Goal: Information Seeking & Learning: Check status

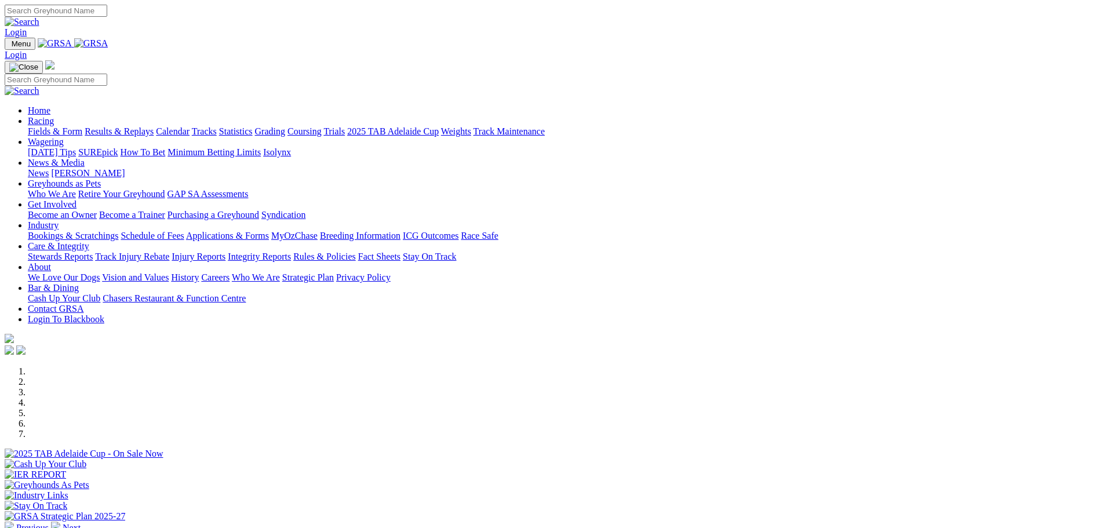
click at [154, 126] on link "Results & Replays" at bounding box center [119, 131] width 69 height 10
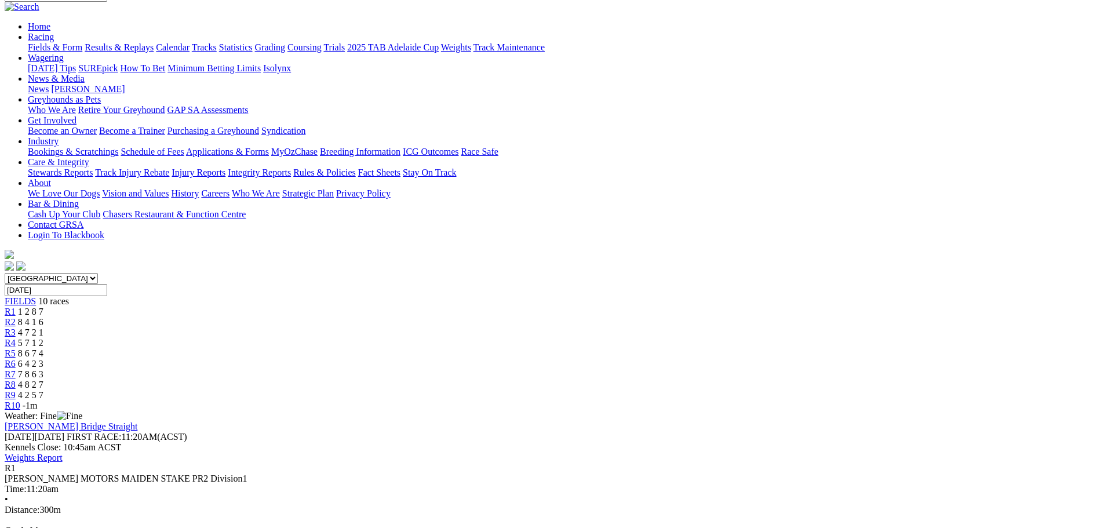
scroll to position [116, 0]
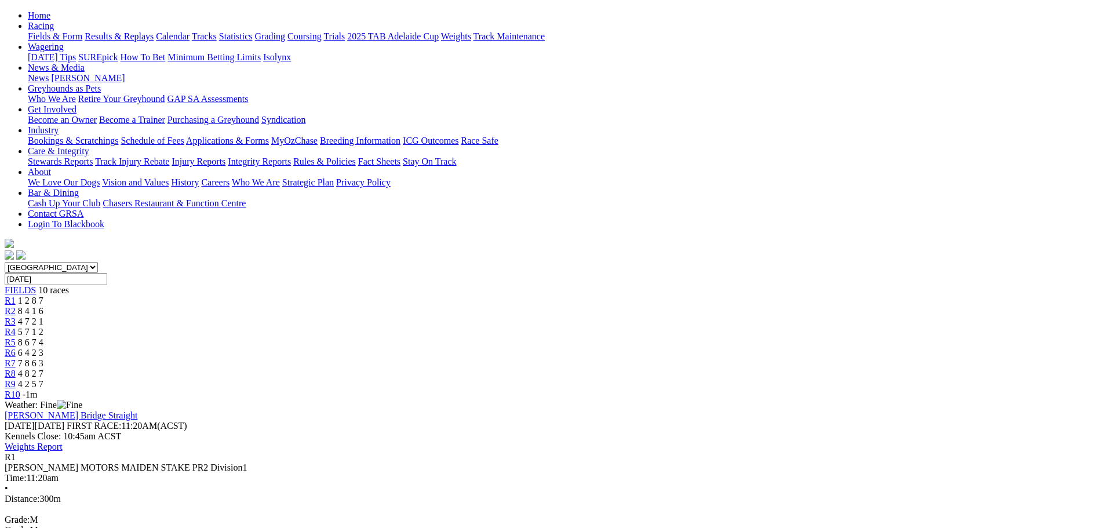
click at [43, 306] on span "8 4 1 6" at bounding box center [30, 311] width 25 height 10
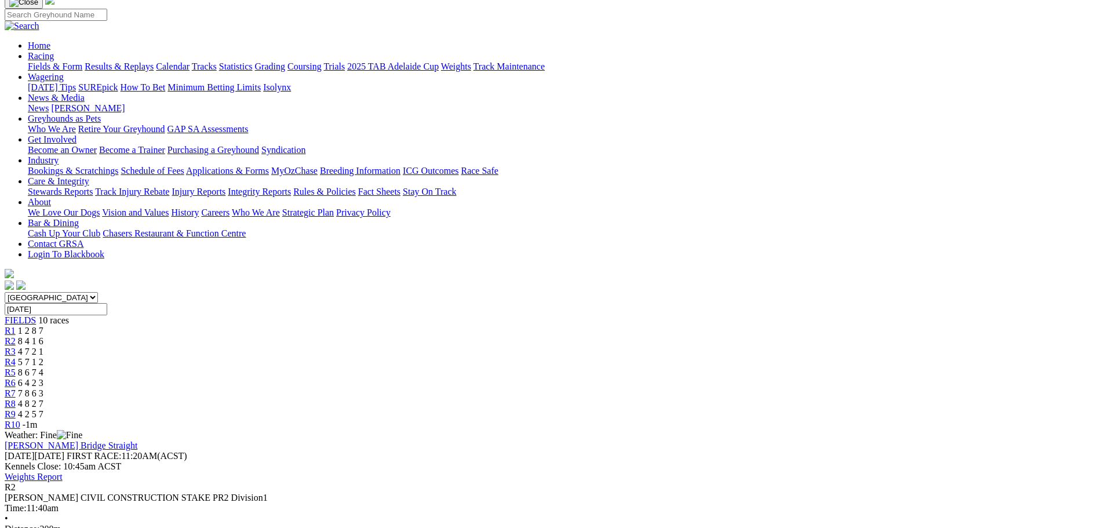
scroll to position [116, 0]
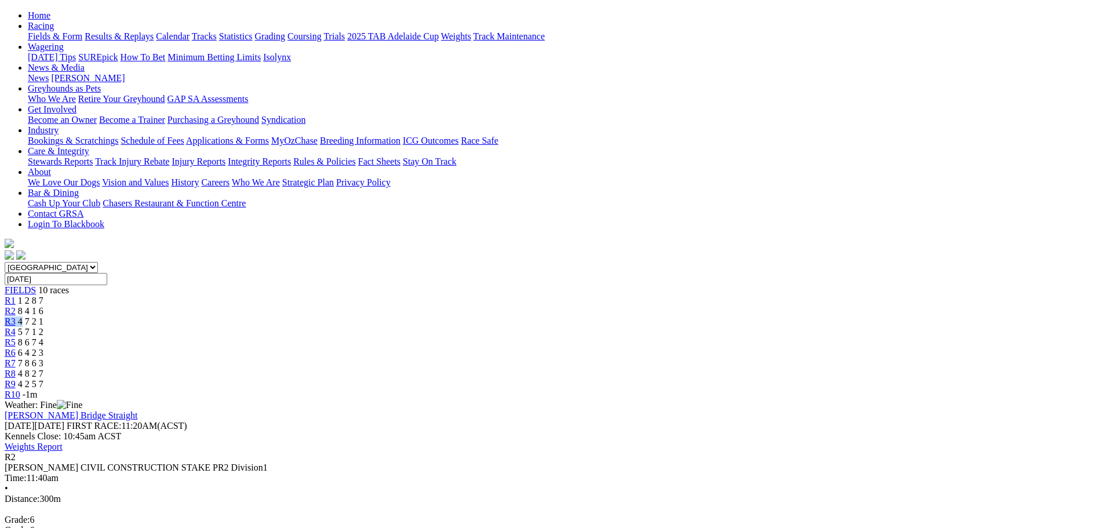
click at [421, 316] on div "R3 4 7 2 1" at bounding box center [552, 321] width 1095 height 10
click at [43, 316] on span "4 7 2 1" at bounding box center [30, 321] width 25 height 10
click at [479, 327] on div "R4 5 7 1 2" at bounding box center [552, 332] width 1095 height 10
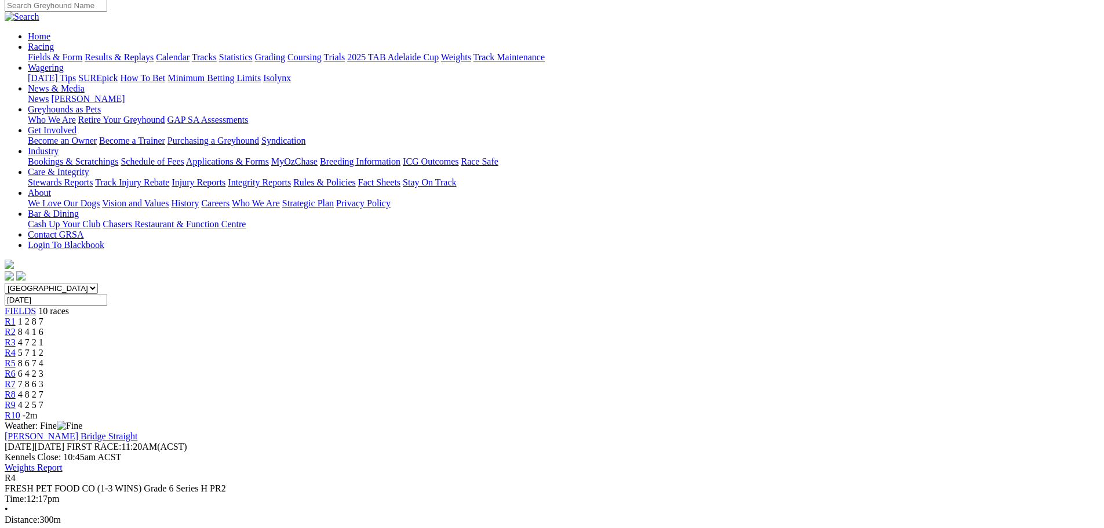
scroll to position [116, 0]
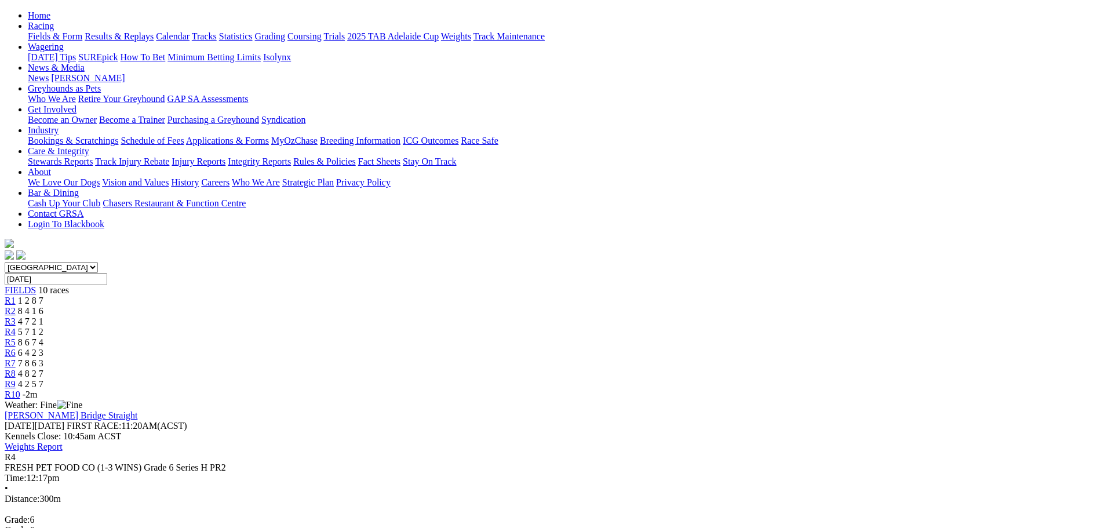
click at [43, 337] on span "8 6 7 4" at bounding box center [30, 342] width 25 height 10
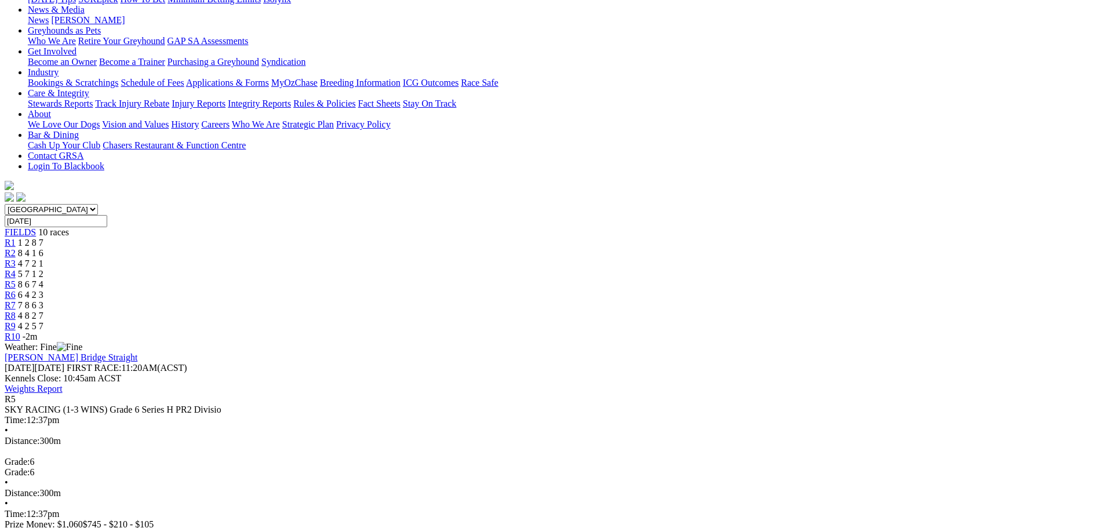
click at [607, 290] on div "R6 6 4 2 3" at bounding box center [552, 295] width 1095 height 10
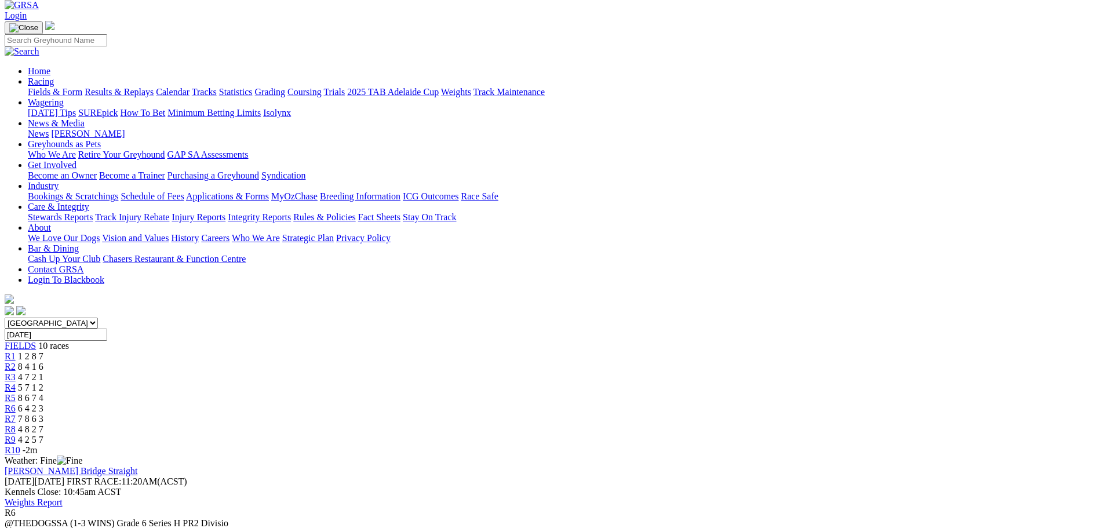
scroll to position [58, 0]
click at [16, 416] on span "R7" at bounding box center [10, 421] width 11 height 10
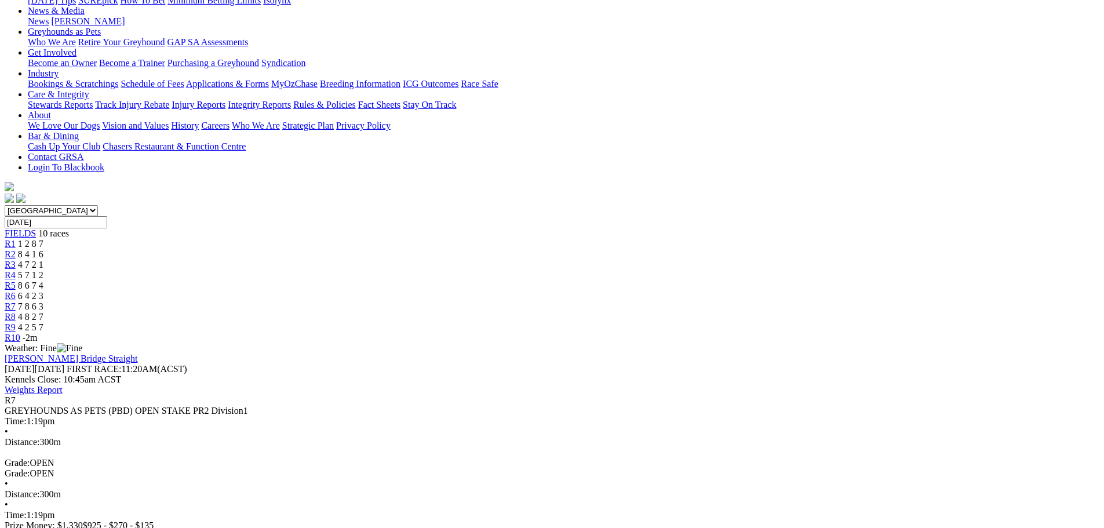
scroll to position [174, 0]
click at [43, 311] on span "4 8 2 7" at bounding box center [30, 316] width 25 height 10
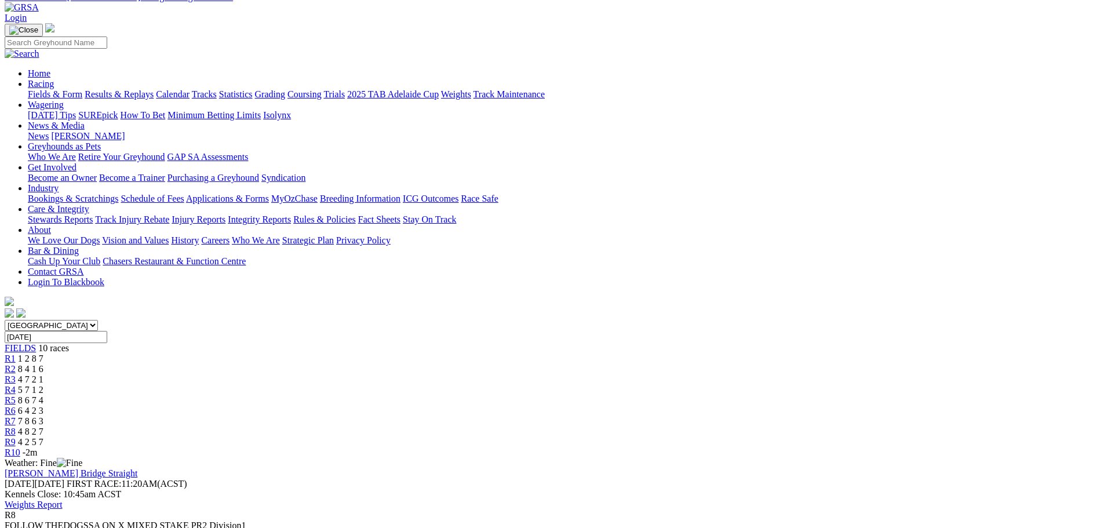
scroll to position [116, 0]
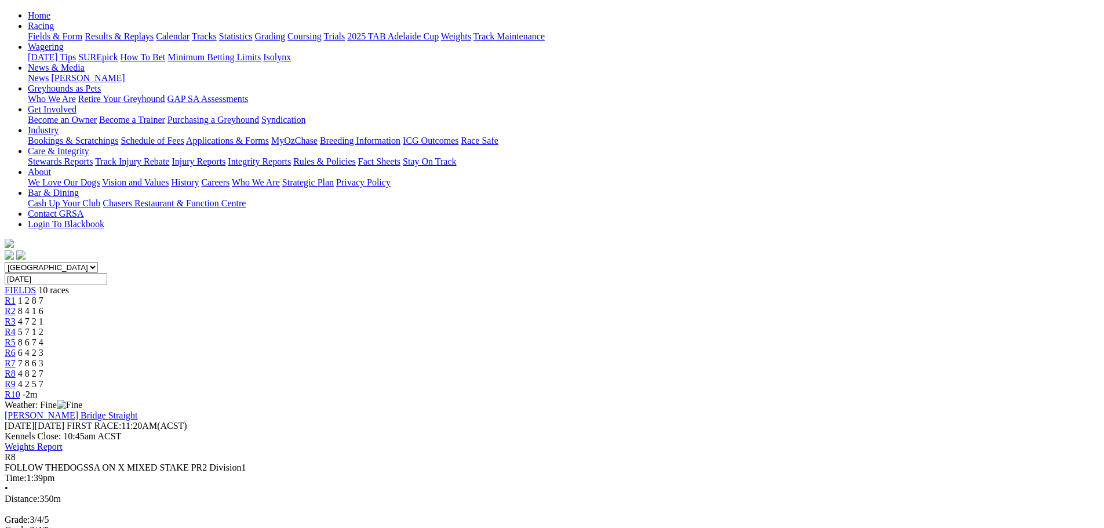
click at [43, 379] on span "4 2 5 7" at bounding box center [30, 384] width 25 height 10
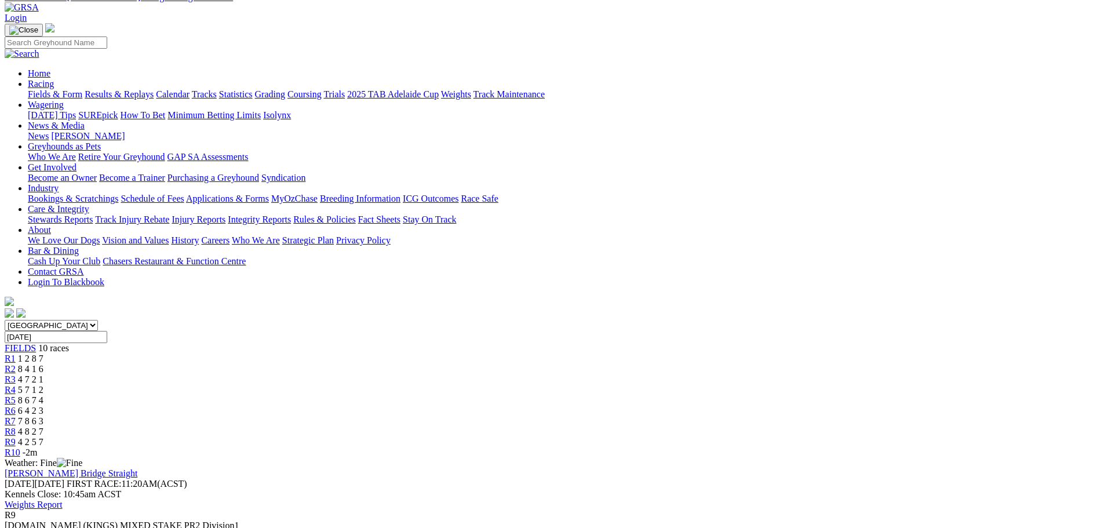
scroll to position [116, 0]
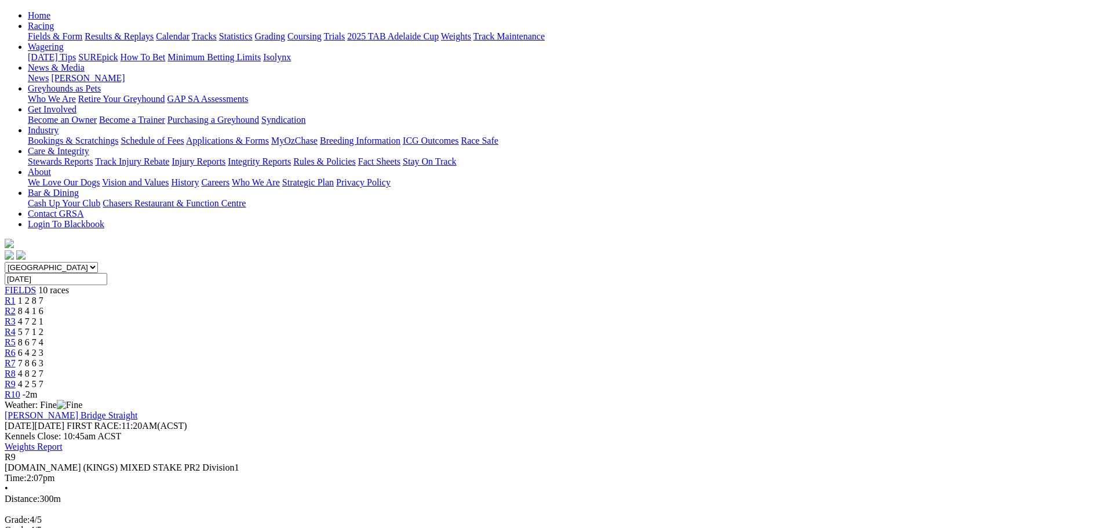
click at [20, 389] on link "R10" at bounding box center [13, 394] width 16 height 10
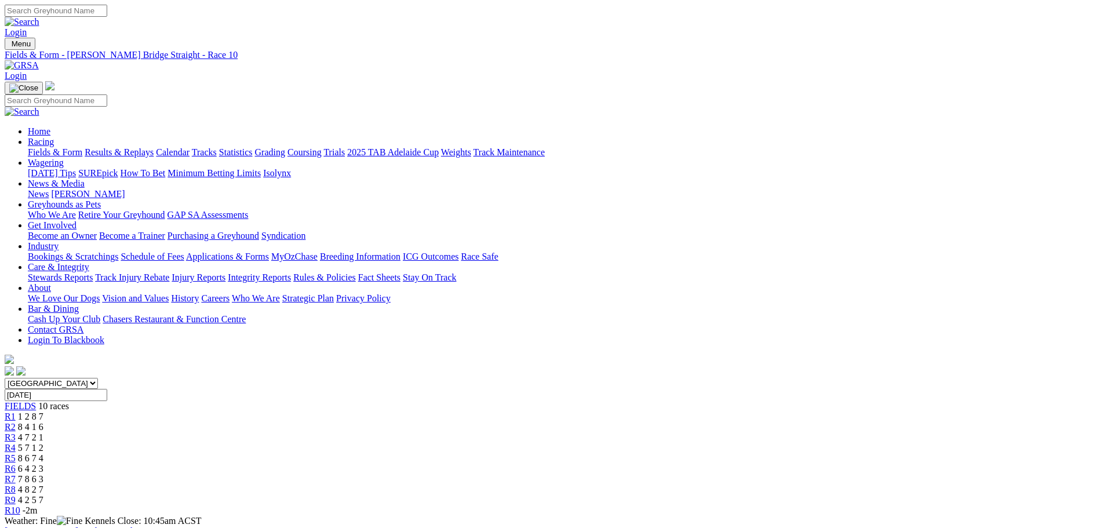
click at [36, 401] on span "FIELDS" at bounding box center [20, 406] width 31 height 10
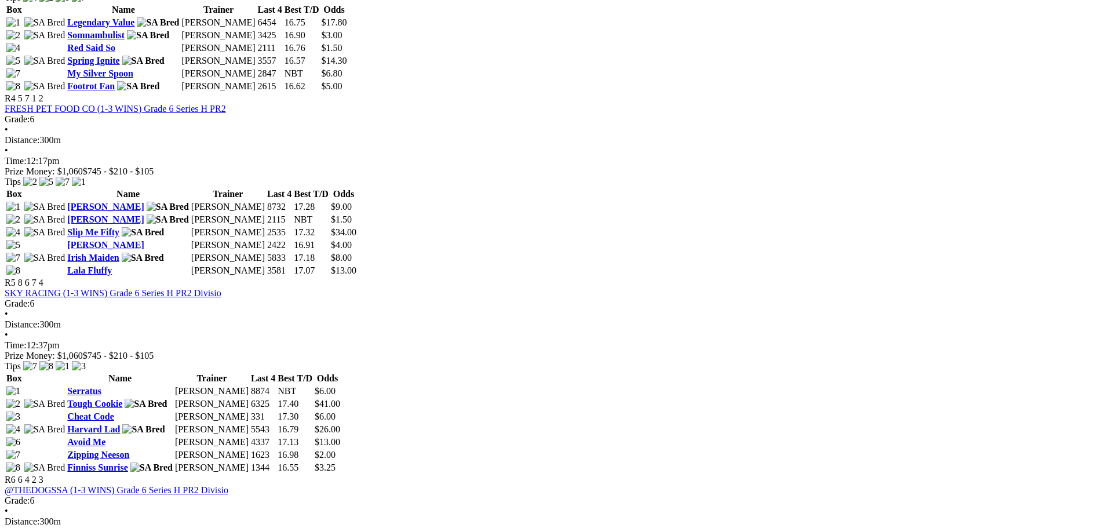
scroll to position [1043, 0]
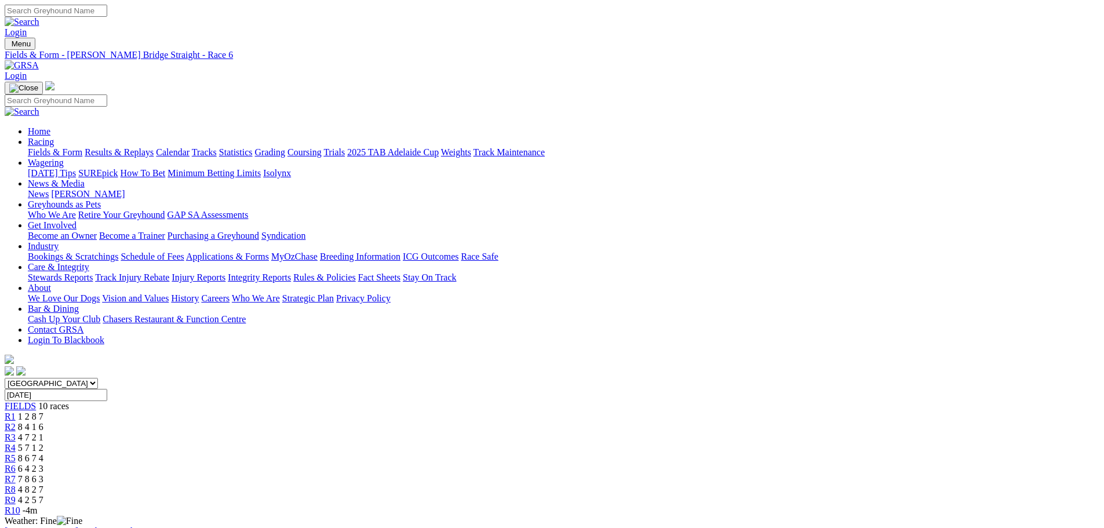
scroll to position [28, 0]
click at [154, 147] on link "Results & Replays" at bounding box center [119, 152] width 69 height 10
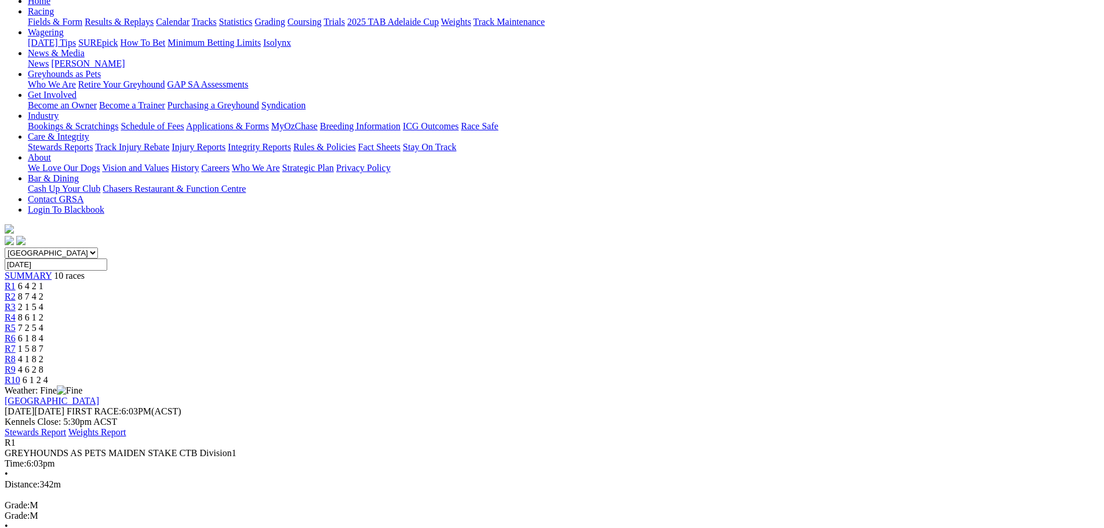
scroll to position [116, 0]
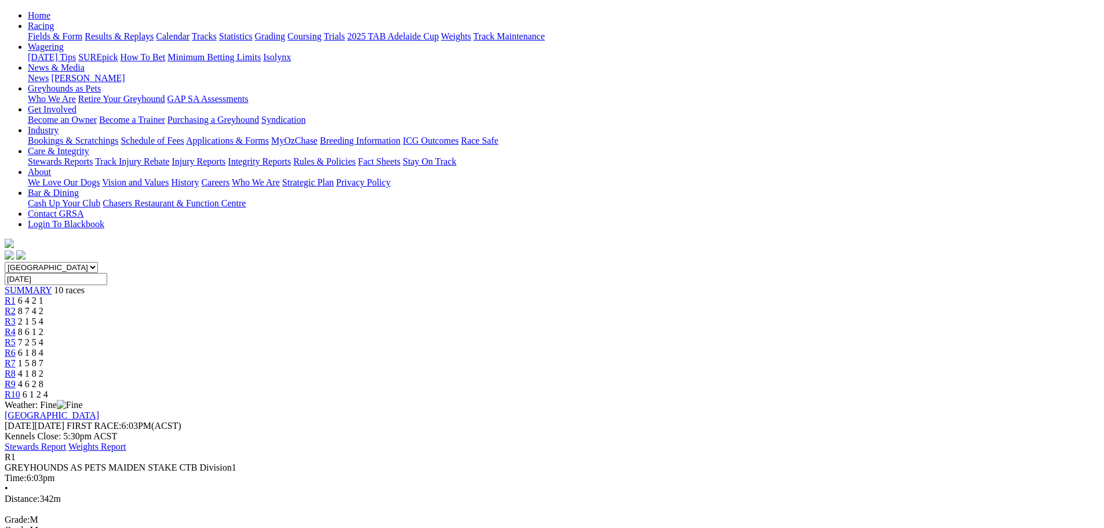
click at [43, 306] on span "8 7 4 2" at bounding box center [30, 311] width 25 height 10
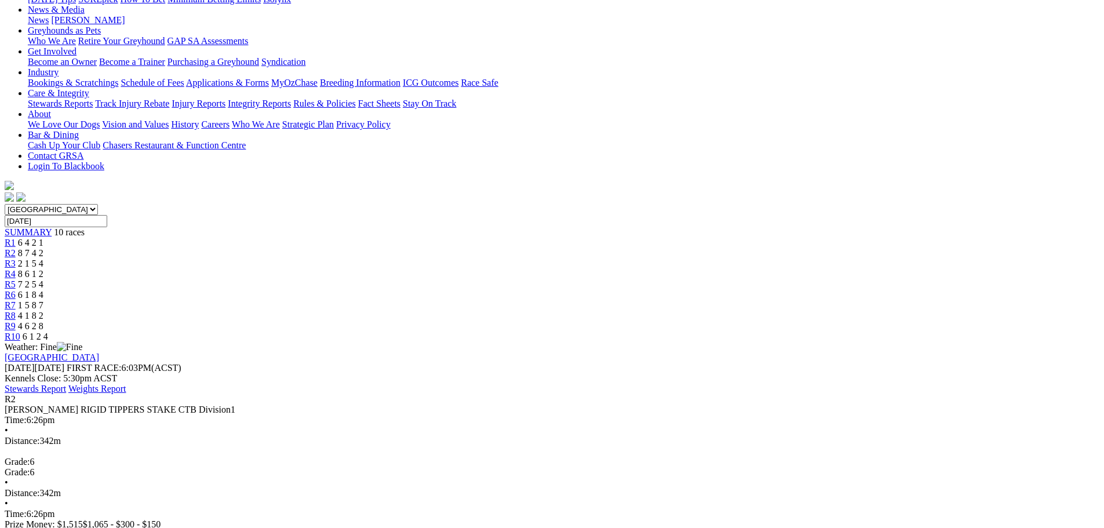
scroll to position [116, 0]
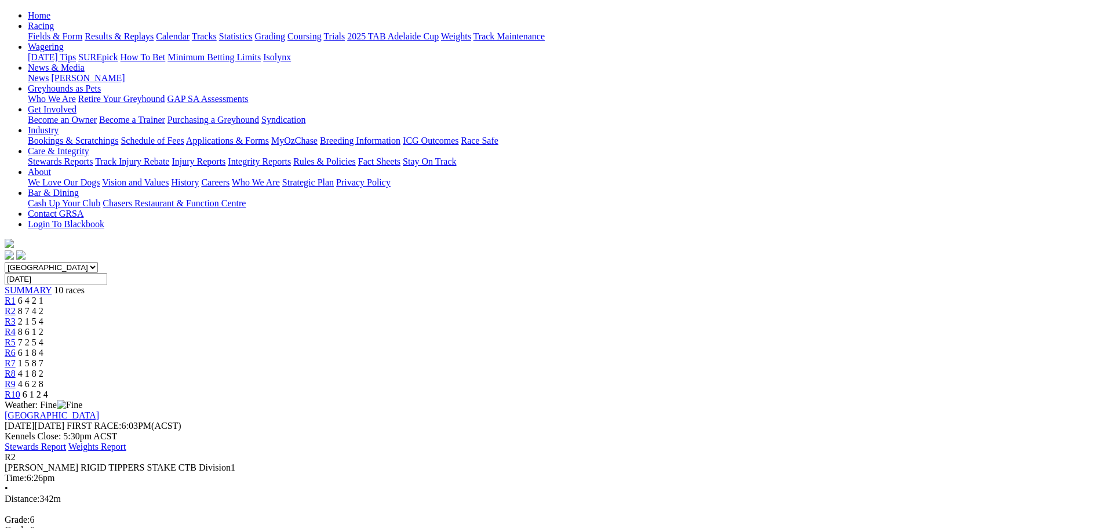
click at [43, 316] on span "2 1 5 4" at bounding box center [30, 321] width 25 height 10
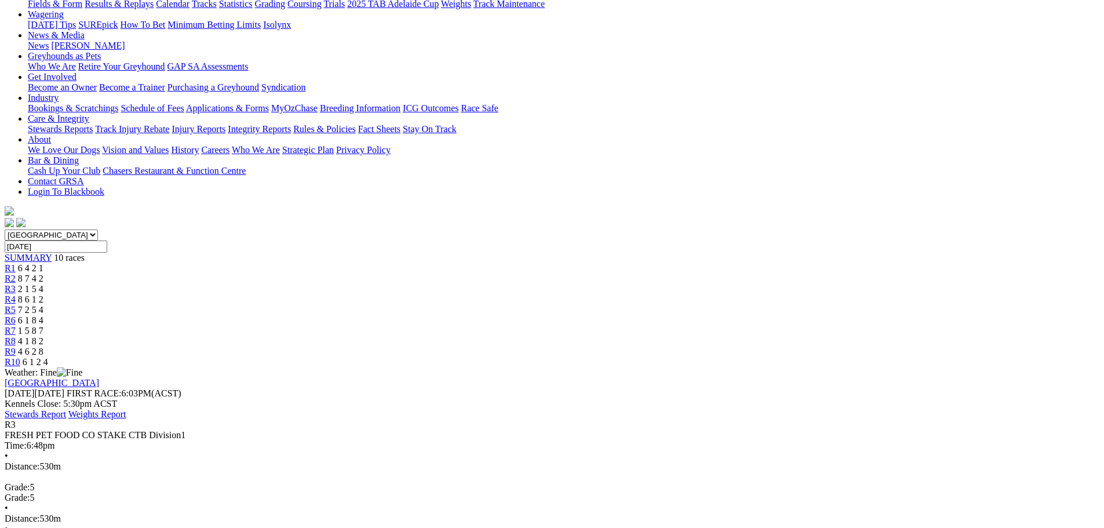
scroll to position [174, 0]
